Goal: Task Accomplishment & Management: Manage account settings

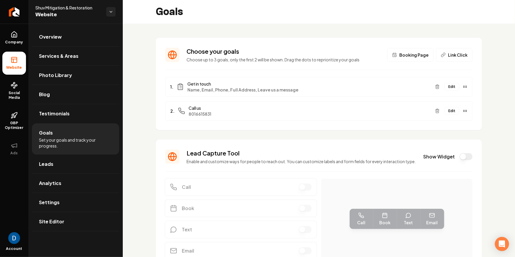
scroll to position [25, 0]
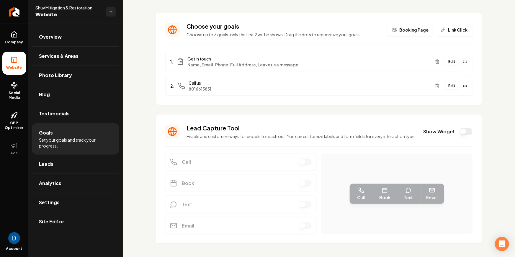
click at [455, 135] on div "Show Widget" at bounding box center [447, 131] width 49 height 7
click at [461, 132] on button "Show Widget" at bounding box center [465, 131] width 13 height 7
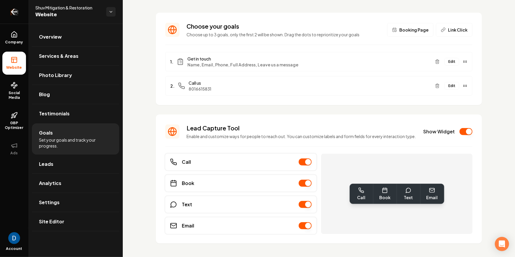
click at [17, 13] on icon "Return to dashboard" at bounding box center [13, 11] width 9 height 9
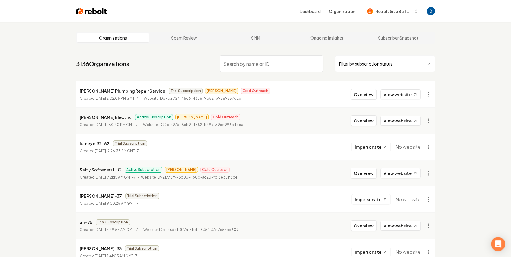
paste input "Wisconsota"
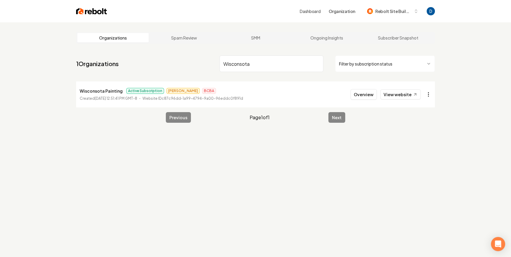
type input "Wisconsota"
click at [425, 94] on html "Dashboard Organization Rebolt Site Builder Organizations Spam Review SMM Ongoin…" at bounding box center [255, 128] width 511 height 257
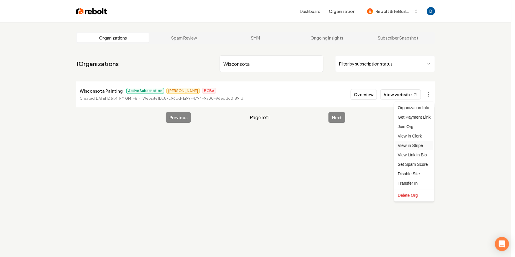
click at [410, 142] on link "View in Stripe" at bounding box center [413, 145] width 37 height 9
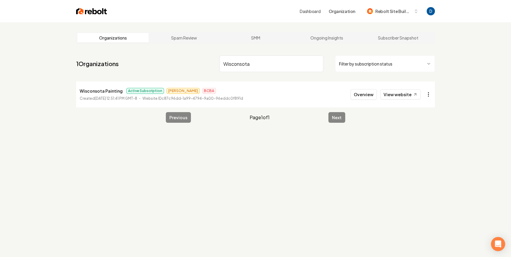
click at [424, 93] on html "Dashboard Organization Rebolt Site Builder Organizations Spam Review SMM Ongoin…" at bounding box center [255, 128] width 511 height 257
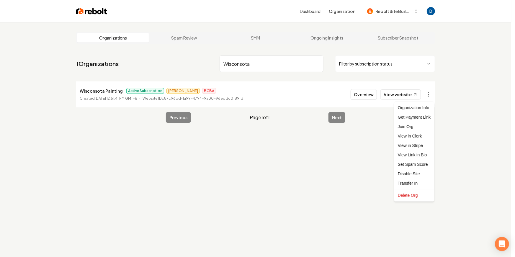
click at [408, 91] on html "Dashboard Organization Rebolt Site Builder Organizations Spam Review SMM Ongoin…" at bounding box center [257, 128] width 515 height 257
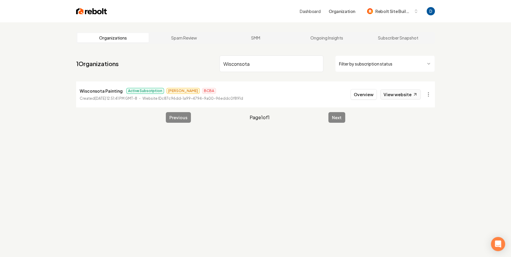
click at [407, 93] on link "View website" at bounding box center [400, 94] width 40 height 10
click at [359, 98] on button "Overview" at bounding box center [363, 94] width 26 height 11
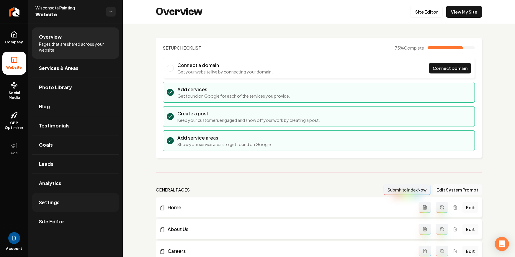
click at [68, 202] on link "Settings" at bounding box center [75, 202] width 87 height 19
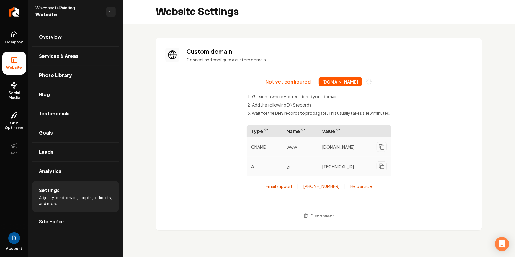
scroll to position [53, 0]
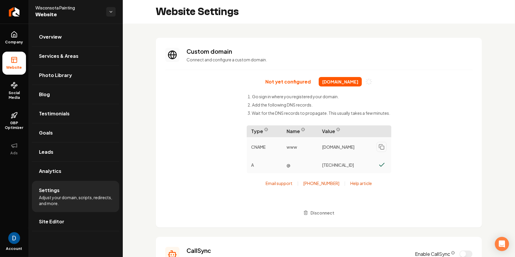
click at [326, 78] on span "wisconsotapainting.com" at bounding box center [340, 81] width 43 height 9
click at [327, 79] on span "wisconsotapainting.com" at bounding box center [340, 81] width 43 height 9
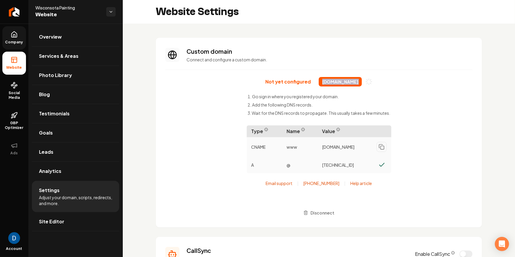
click at [11, 29] on link "Company" at bounding box center [14, 37] width 24 height 23
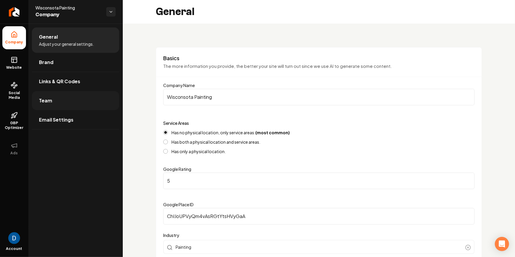
click at [85, 104] on link "Team" at bounding box center [75, 100] width 87 height 19
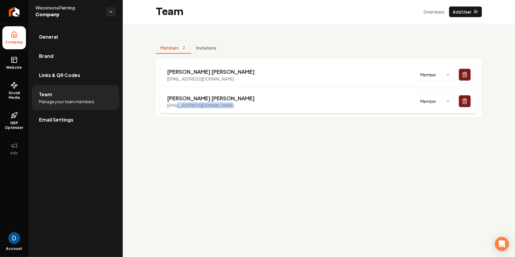
drag, startPoint x: 179, startPoint y: 106, endPoint x: 240, endPoint y: 111, distance: 61.9
click at [240, 111] on div "Mike Johnson wsta@wisconsotapainting.com Member" at bounding box center [319, 101] width 318 height 24
copy p "wisconsotapainting.com"
click at [13, 66] on span "Website" at bounding box center [14, 67] width 20 height 5
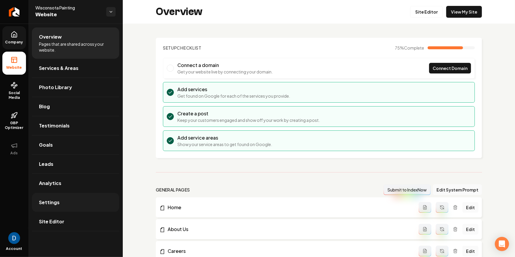
click at [57, 201] on span "Settings" at bounding box center [49, 202] width 21 height 7
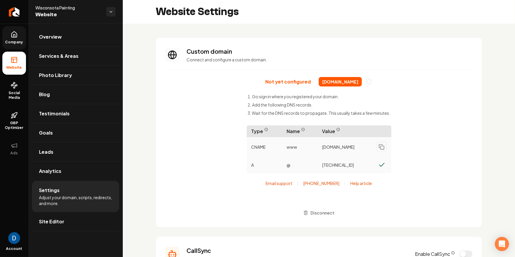
scroll to position [53, 0]
click at [268, 88] on div "Not yet configured wisconsotapainting.com Go sign in where you registered your …" at bounding box center [318, 147] width 307 height 141
click at [268, 86] on div "Not yet configured wisconsotapainting.com" at bounding box center [318, 81] width 107 height 9
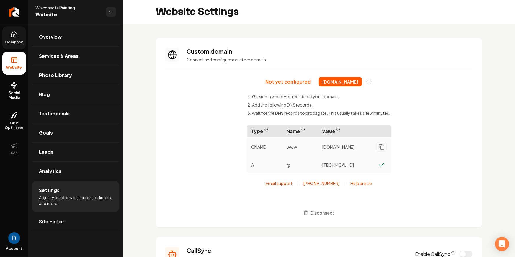
click at [268, 86] on div "Not yet configured wisconsotapainting.com" at bounding box center [318, 81] width 107 height 9
click at [240, 123] on div "Not yet configured wisconsotapainting.com Go sign in where you registered your …" at bounding box center [318, 147] width 307 height 141
